Goal: Check status: Check status

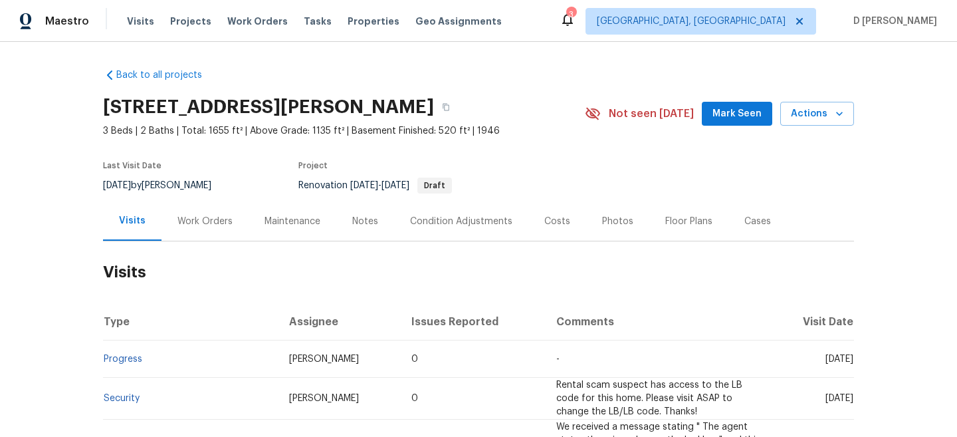
click at [186, 217] on div "Work Orders" at bounding box center [204, 221] width 55 height 13
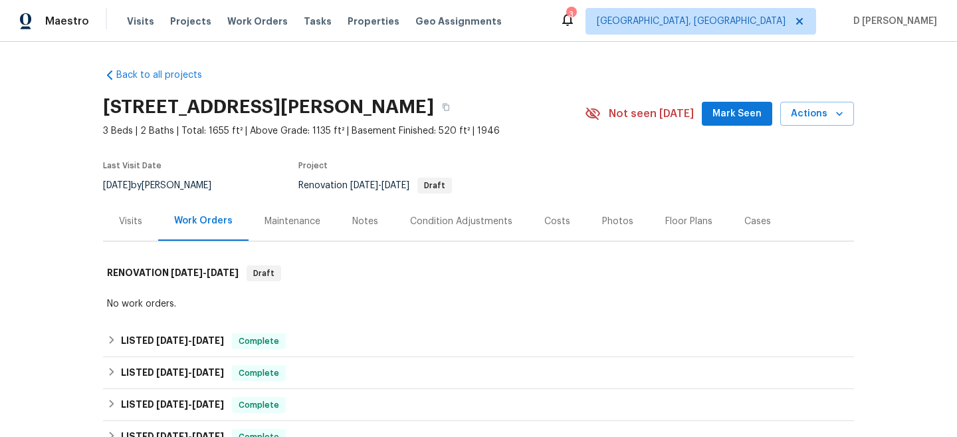
click at [132, 238] on div "Visits" at bounding box center [130, 220] width 55 height 39
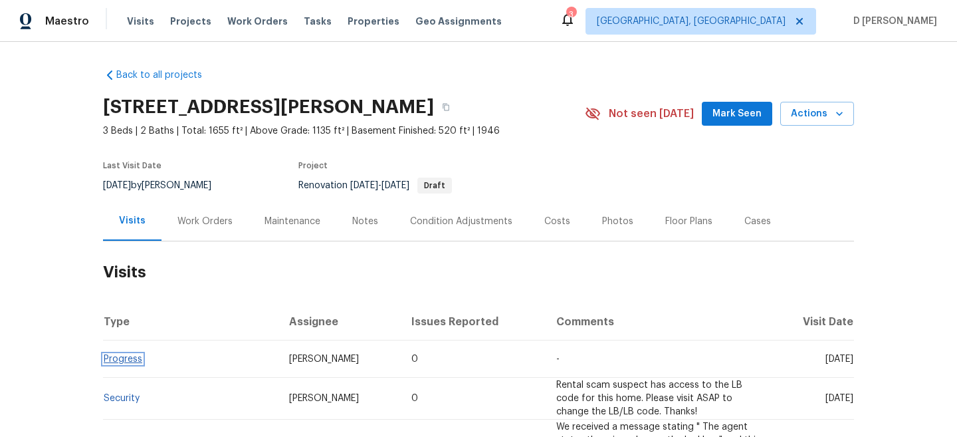
click at [131, 359] on link "Progress" at bounding box center [123, 358] width 39 height 9
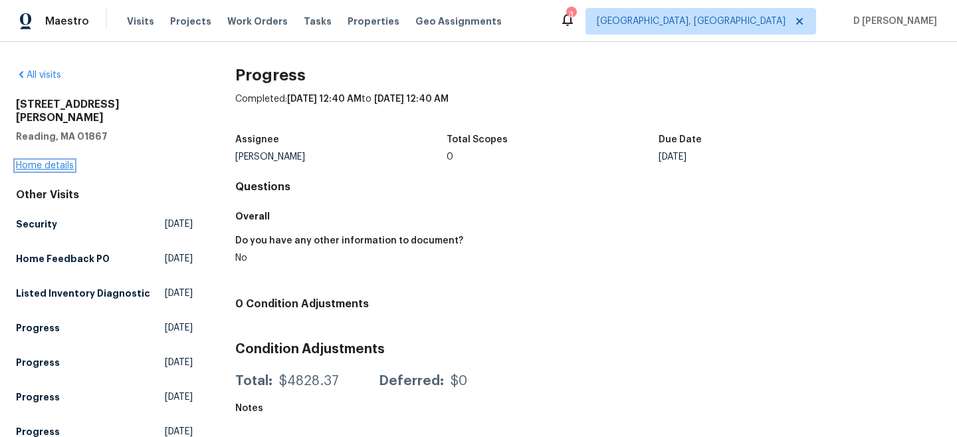
click at [68, 161] on link "Home details" at bounding box center [45, 165] width 58 height 9
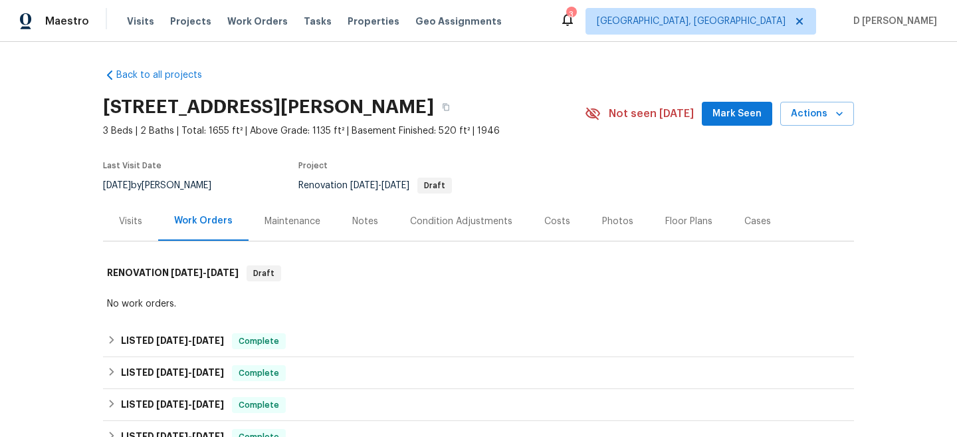
scroll to position [21, 0]
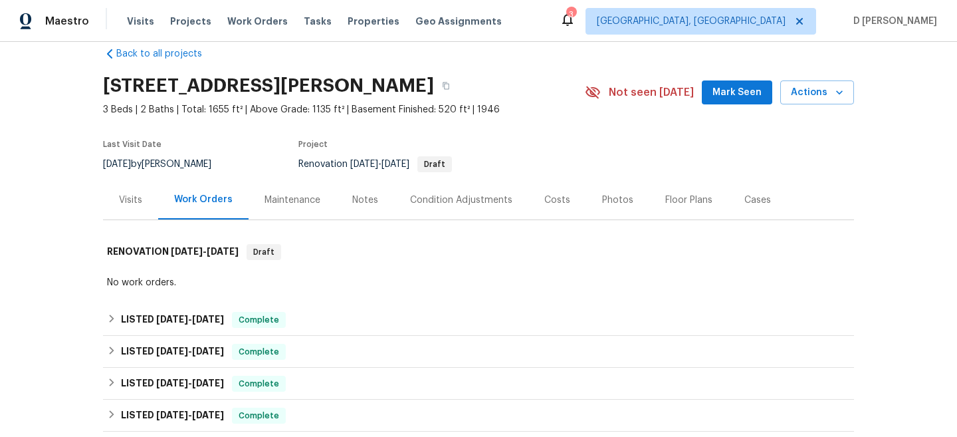
click at [114, 207] on div "Visits" at bounding box center [130, 199] width 55 height 39
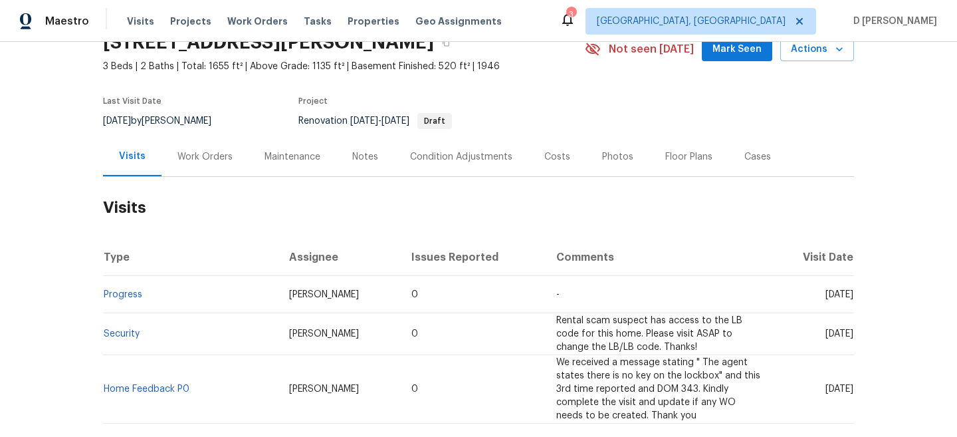
scroll to position [64, 0]
drag, startPoint x: 147, startPoint y: 296, endPoint x: 104, endPoint y: 293, distance: 43.3
click at [104, 293] on td "Progress" at bounding box center [190, 294] width 175 height 37
copy link "Progress"
